Goal: Navigation & Orientation: Find specific page/section

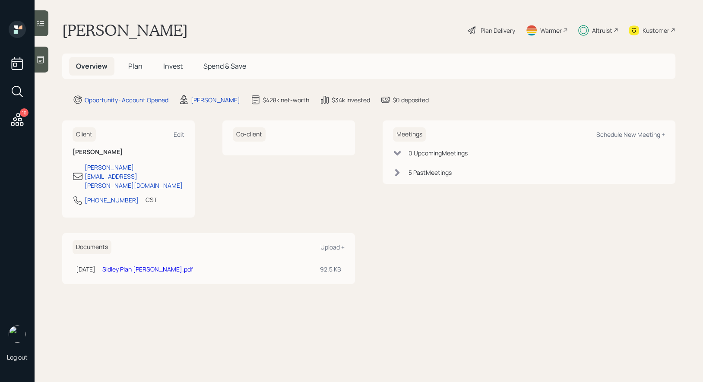
click at [132, 63] on span "Plan" at bounding box center [135, 66] width 14 height 10
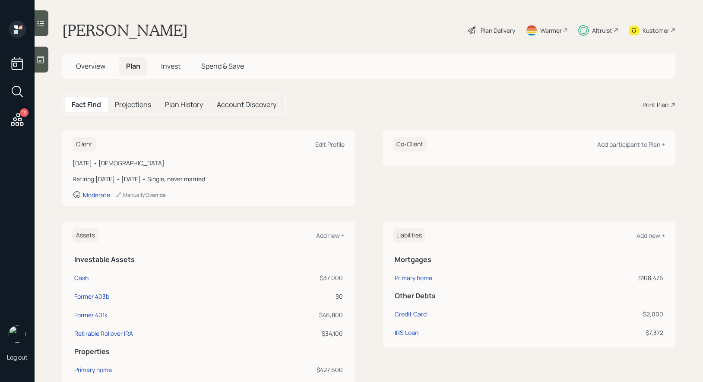
click at [165, 65] on span "Invest" at bounding box center [170, 66] width 19 height 10
